Goal: Task Accomplishment & Management: Manage account settings

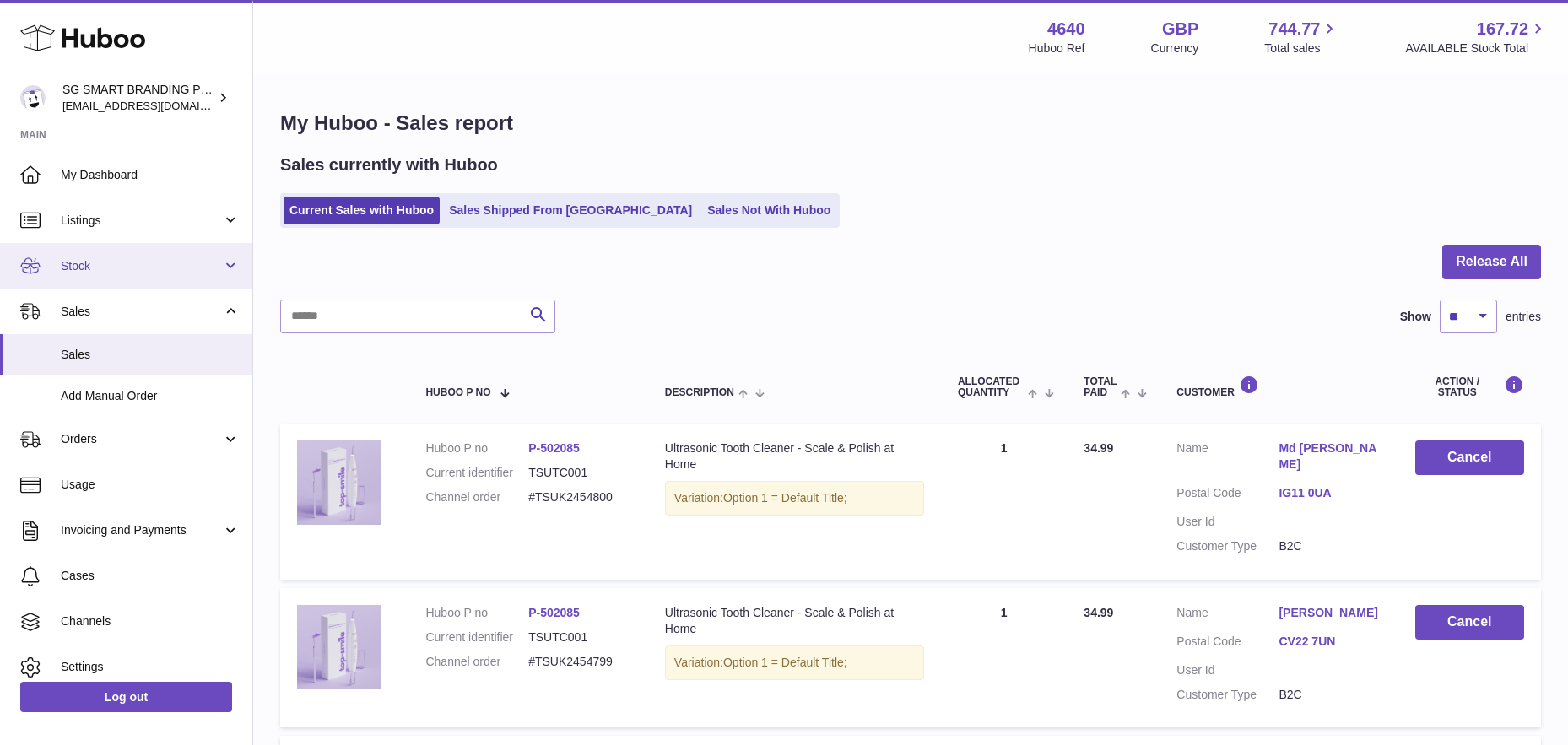
click at [101, 265] on span "Stock" at bounding box center [141, 265] width 161 height 16
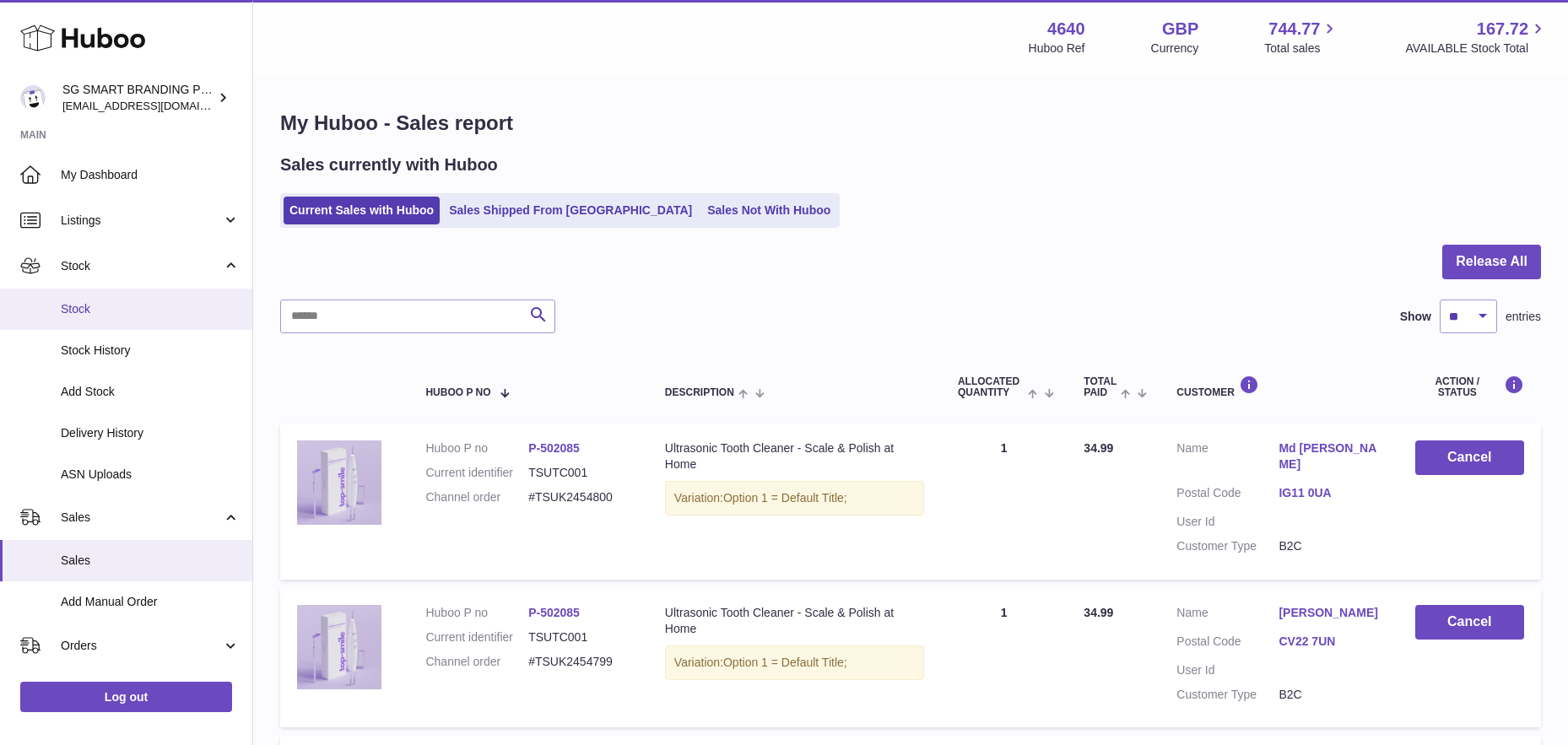
click at [96, 314] on span "Stock" at bounding box center [150, 309] width 179 height 16
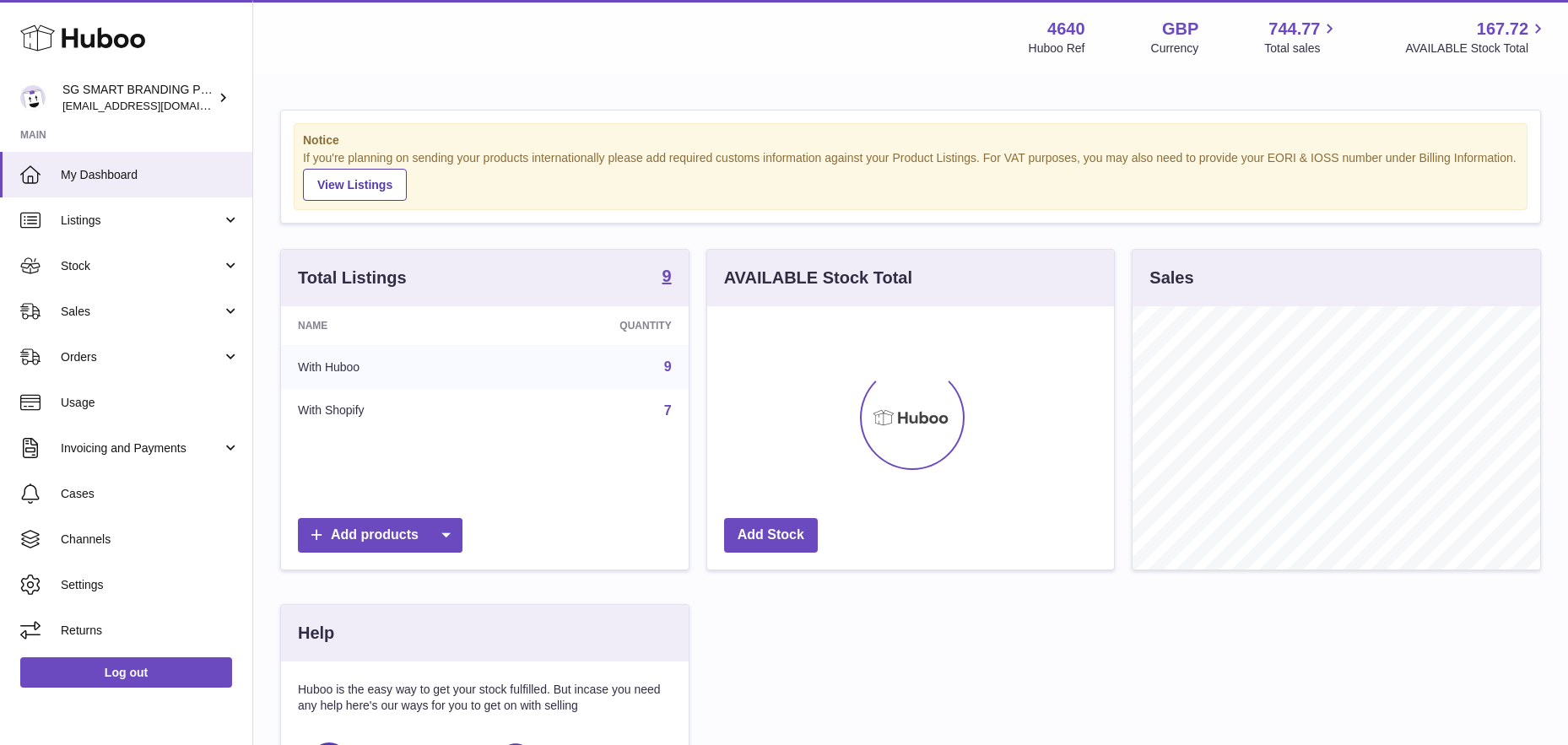
scroll to position [264, 407]
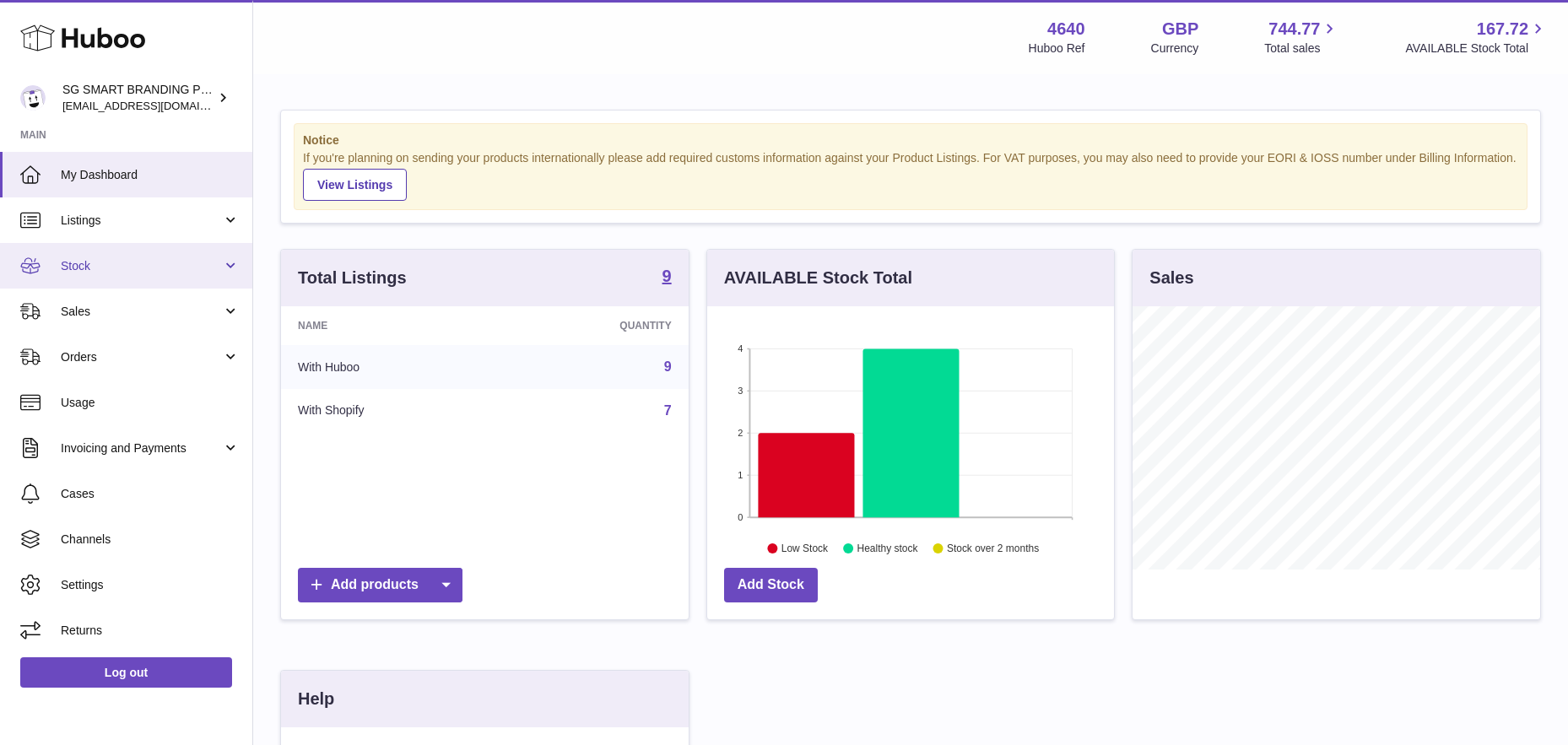
click at [129, 265] on span "Stock" at bounding box center [141, 265] width 161 height 16
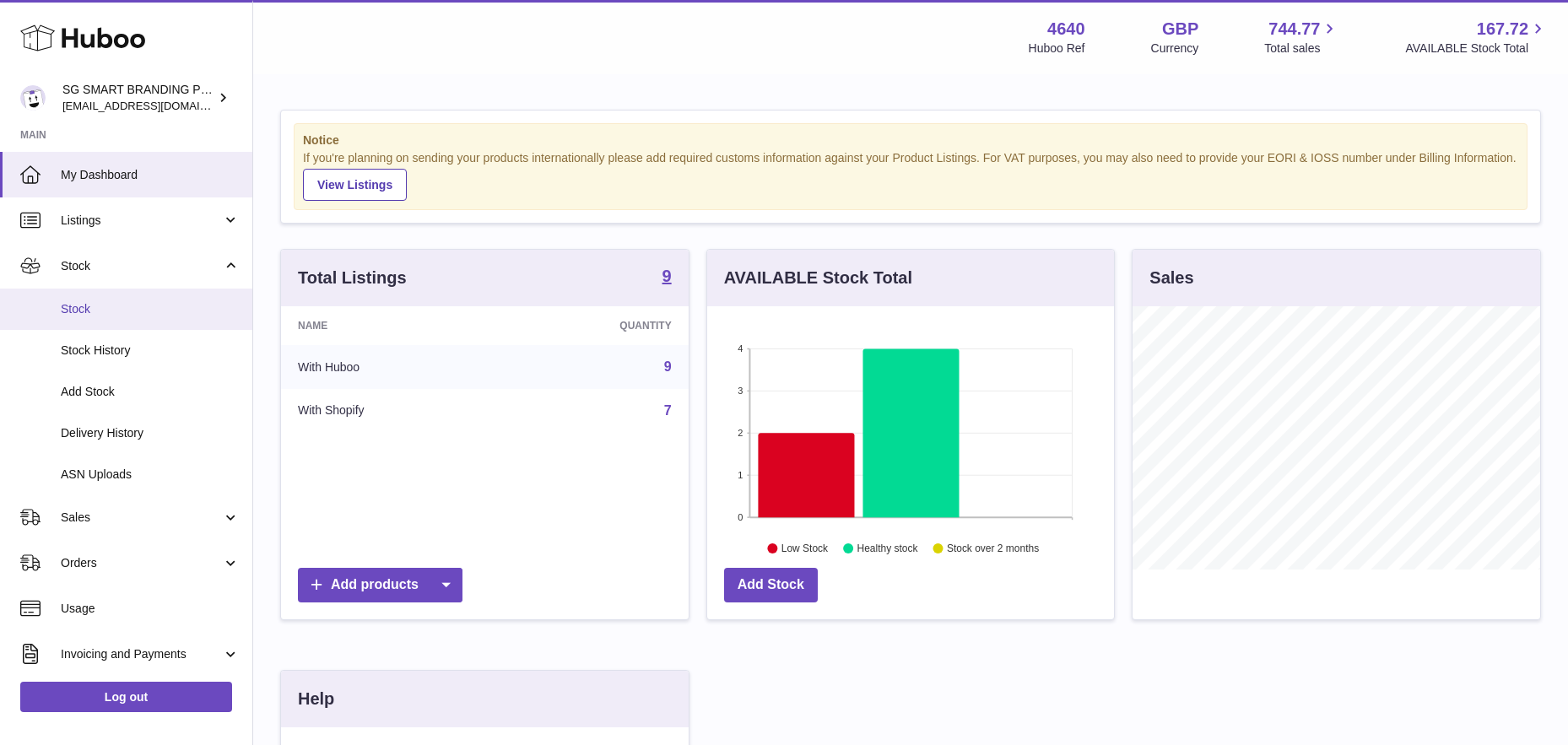
click at [121, 310] on span "Stock" at bounding box center [150, 309] width 179 height 16
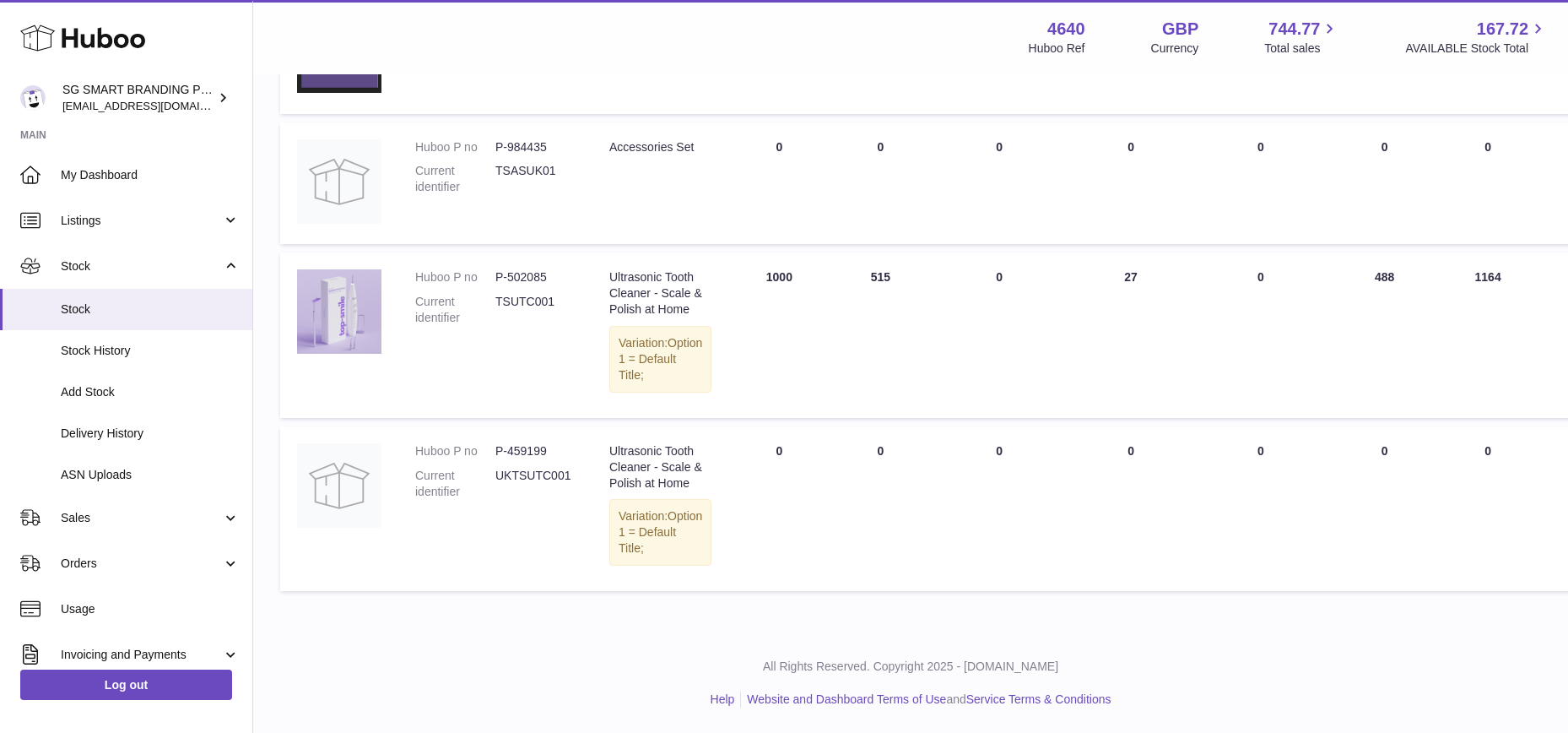
scroll to position [1270, 0]
